Goal: Task Accomplishment & Management: Manage account settings

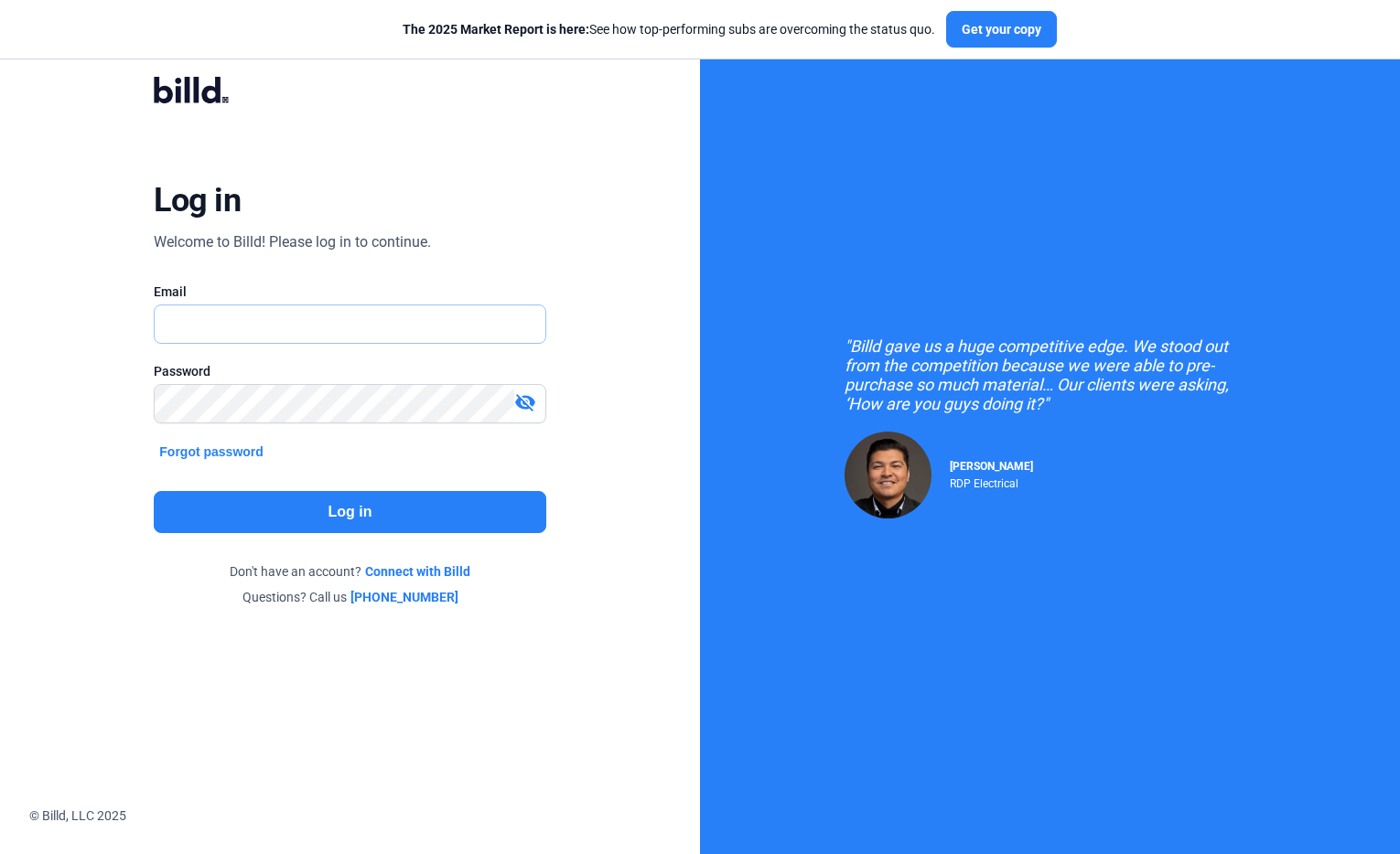
click at [430, 322] on input "text" at bounding box center [340, 325] width 370 height 38
type input "[PERSON_NAME][EMAIL_ADDRESS][PERSON_NAME][DOMAIN_NAME]"
click at [371, 515] on button "Log in" at bounding box center [350, 512] width 392 height 43
